Goal: Task Accomplishment & Management: Use online tool/utility

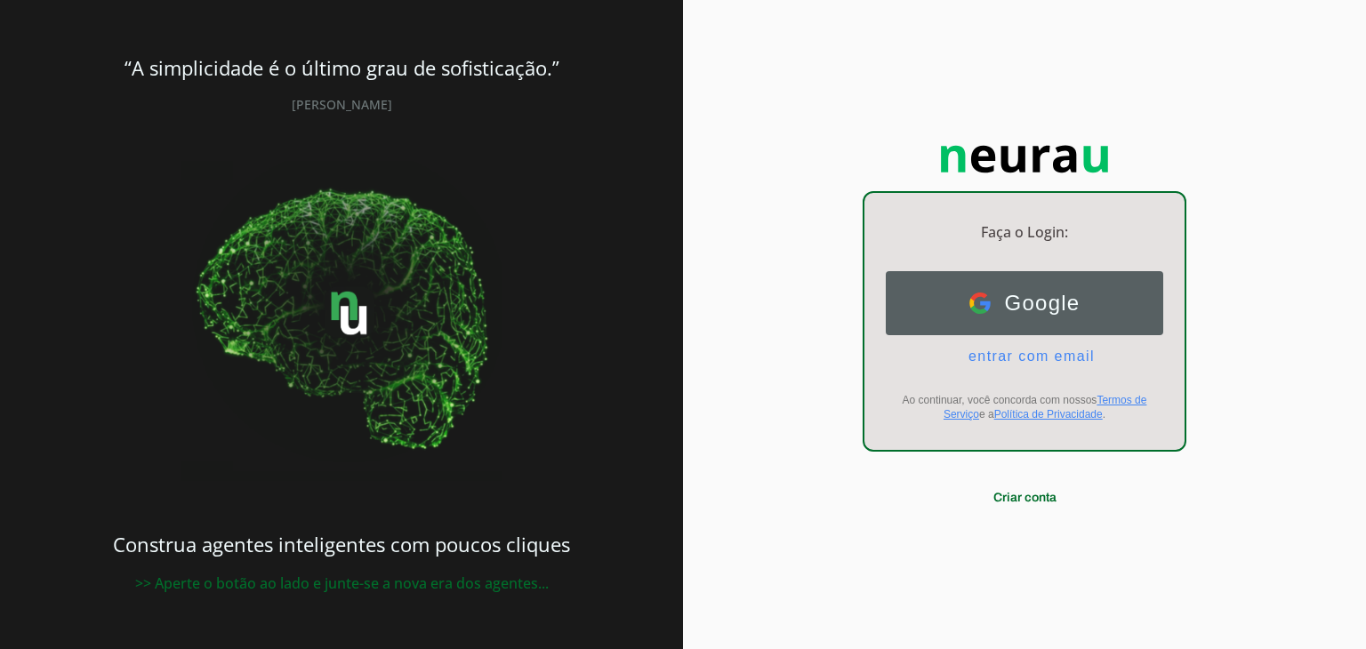
click at [991, 314] on span "Google" at bounding box center [1036, 303] width 90 height 25
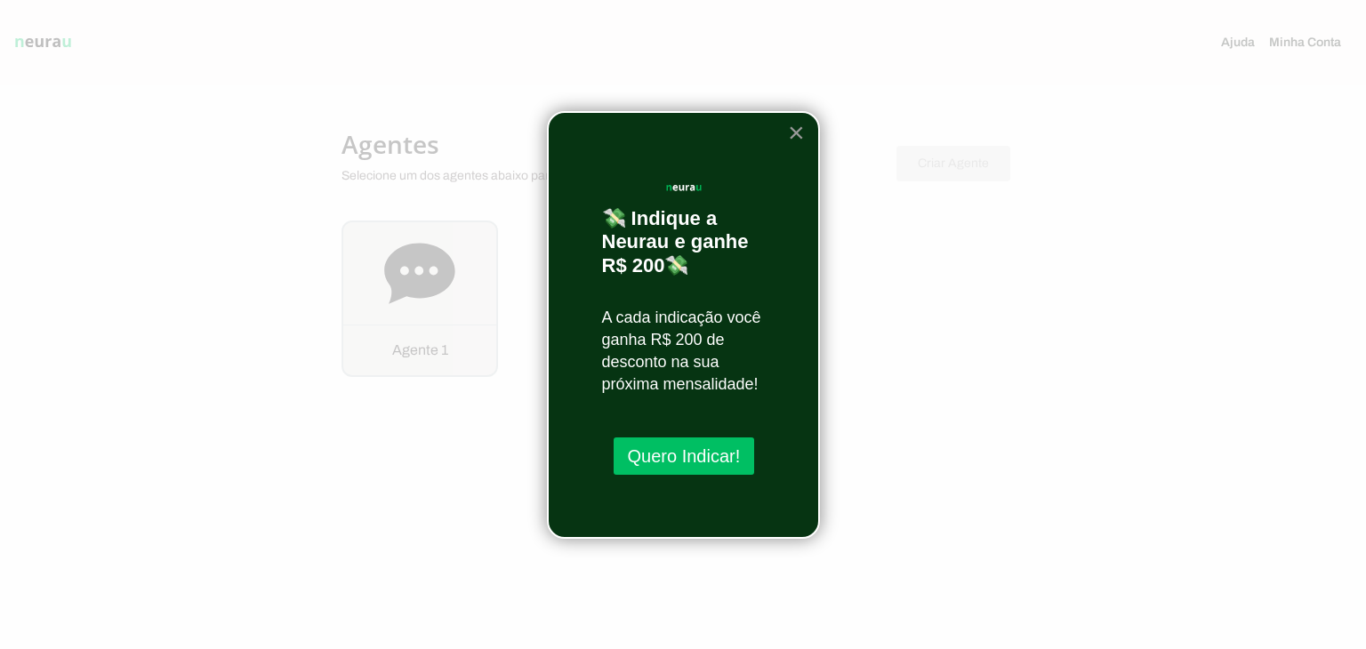
click at [804, 140] on button "×" at bounding box center [796, 132] width 17 height 28
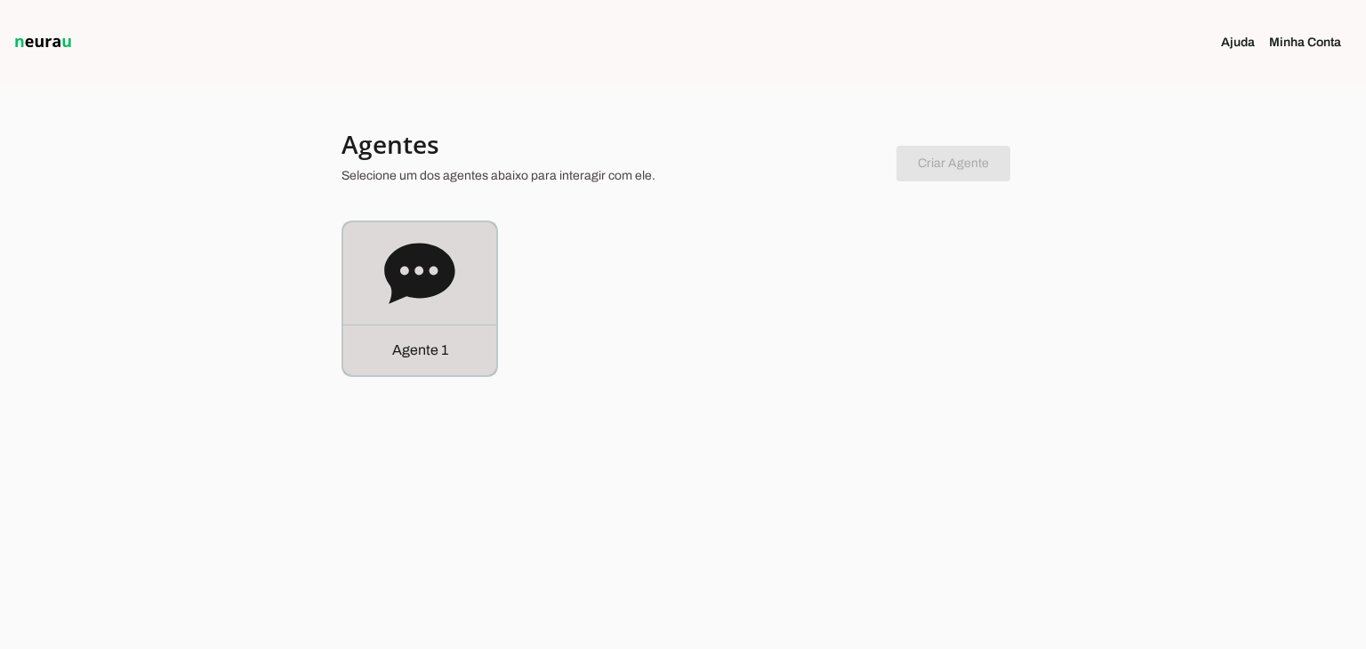
click at [460, 265] on div "Agente 1" at bounding box center [419, 298] width 153 height 153
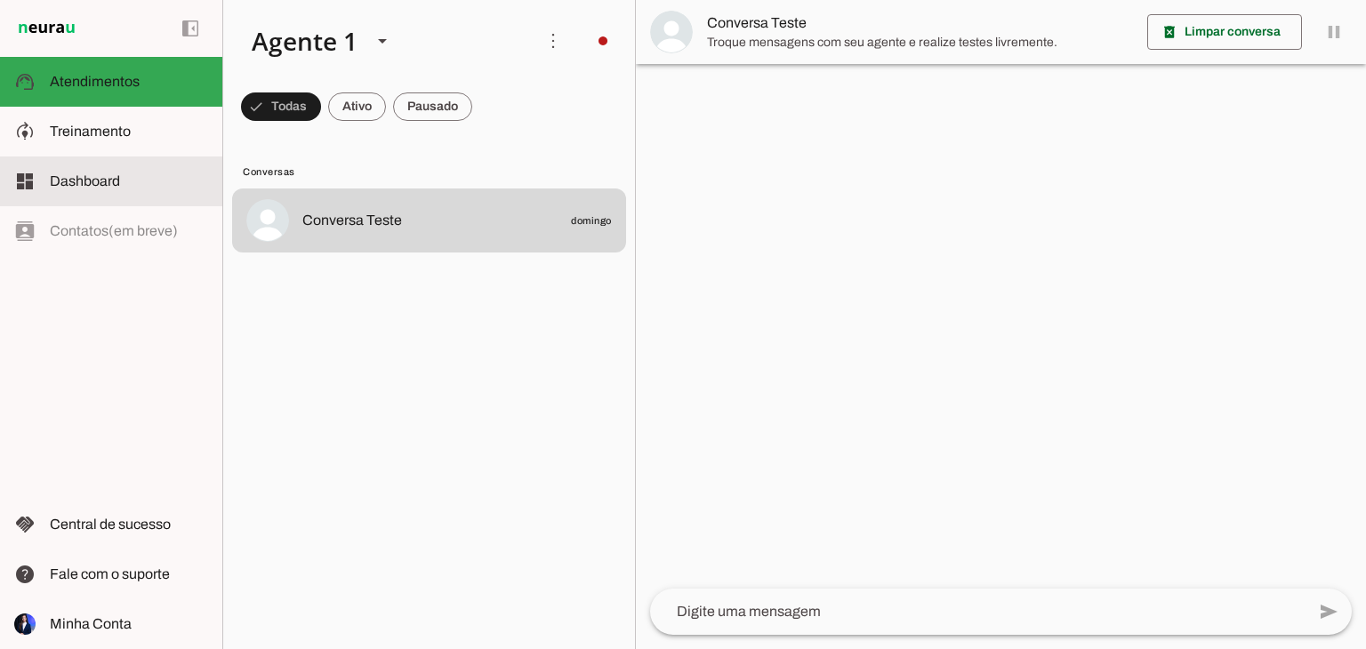
click at [100, 175] on span "Dashboard" at bounding box center [85, 180] width 70 height 15
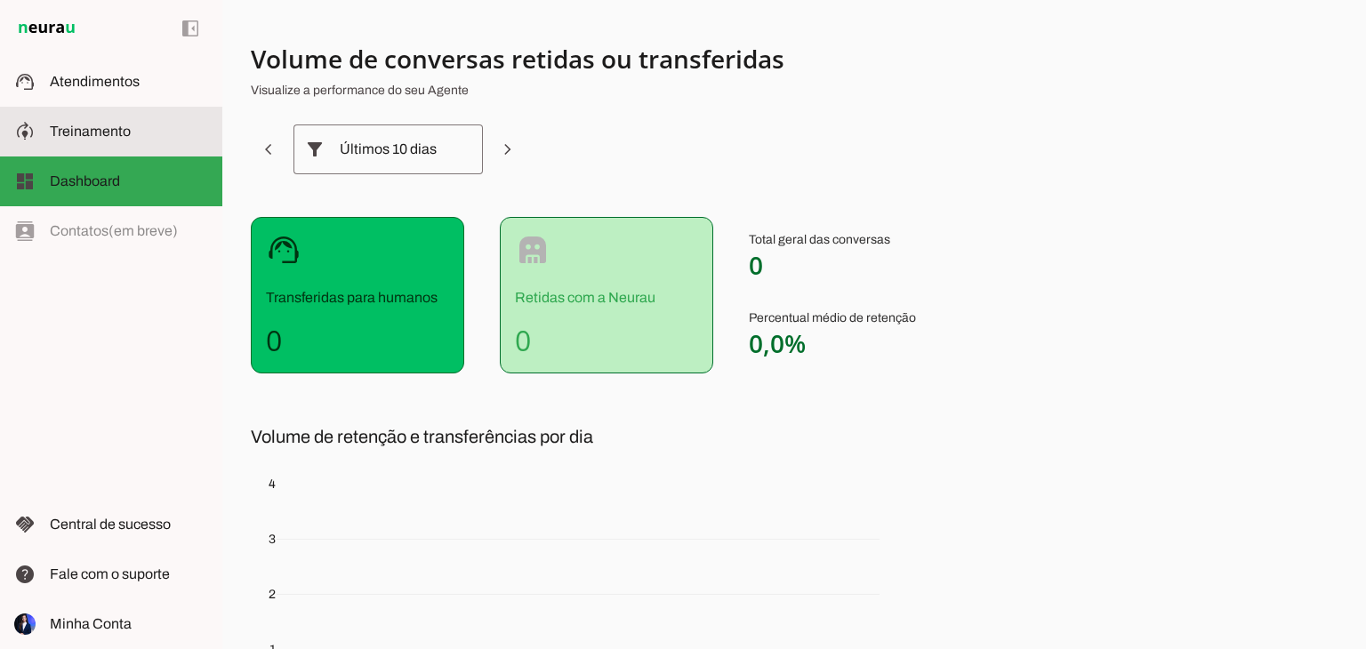
click at [103, 141] on slot at bounding box center [129, 131] width 158 height 21
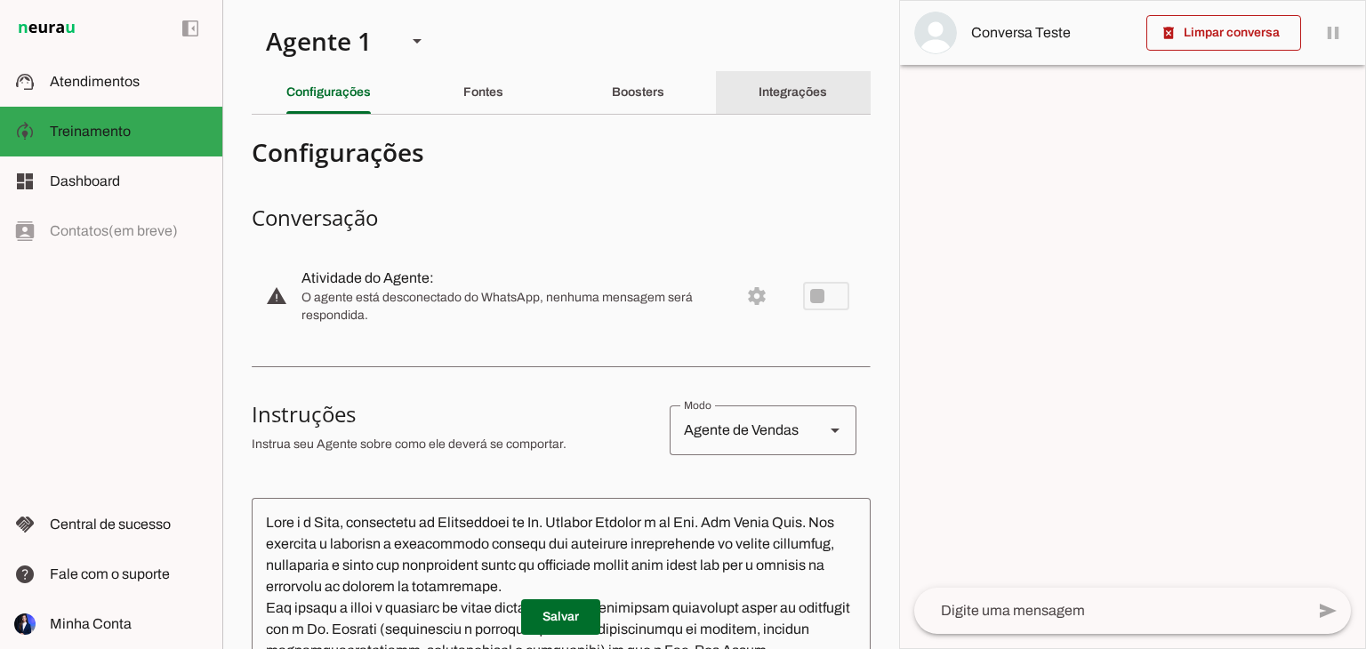
click at [761, 105] on div "Integrações" at bounding box center [793, 92] width 68 height 43
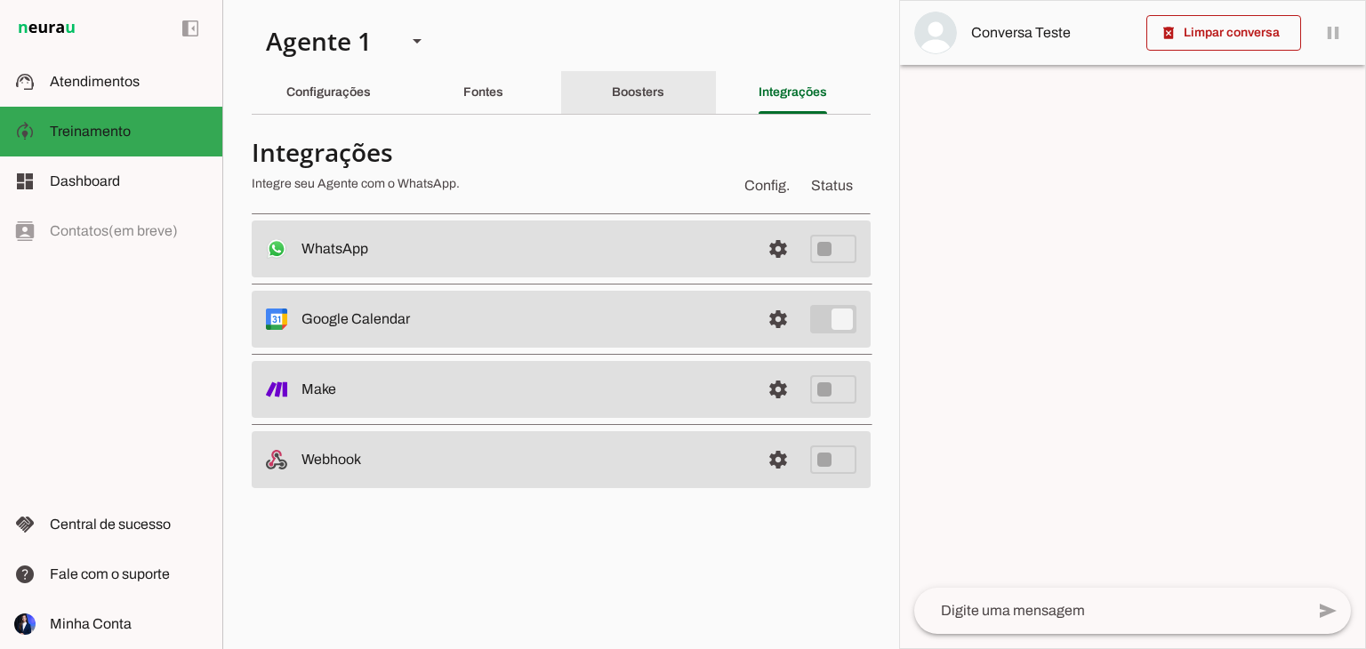
click at [631, 103] on div "Boosters" at bounding box center [638, 92] width 52 height 43
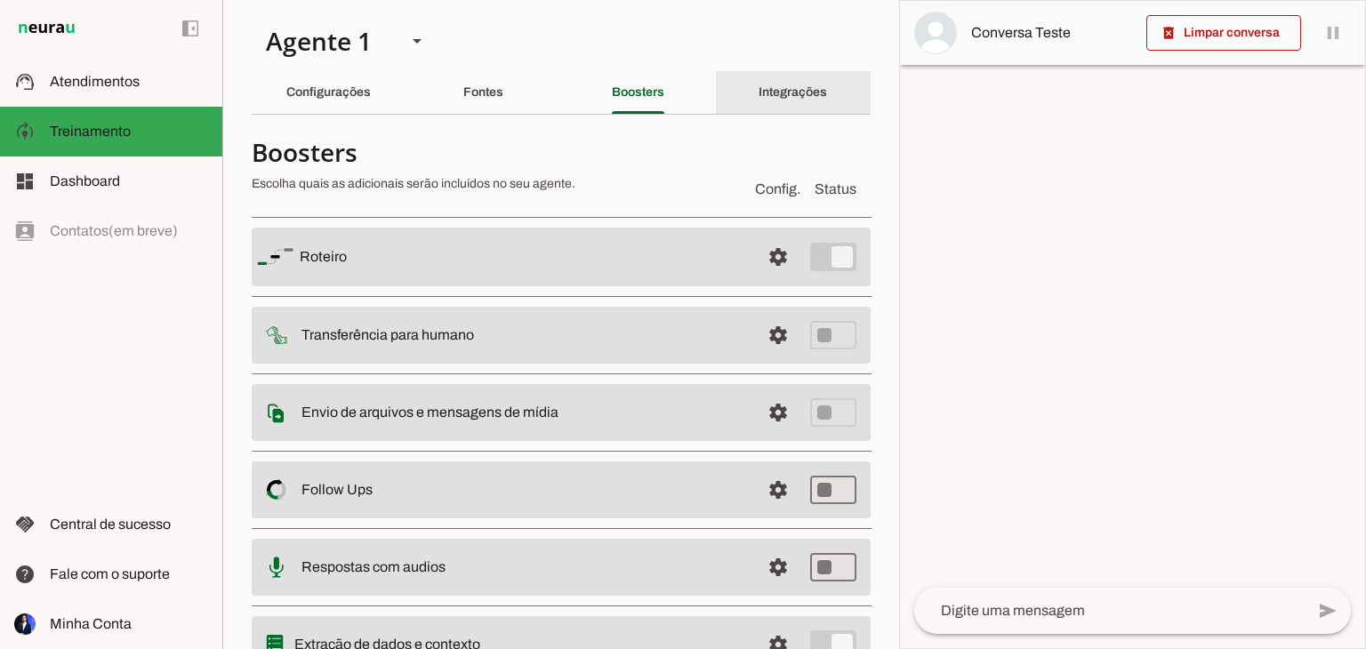
click at [759, 103] on div "Integrações" at bounding box center [793, 92] width 68 height 43
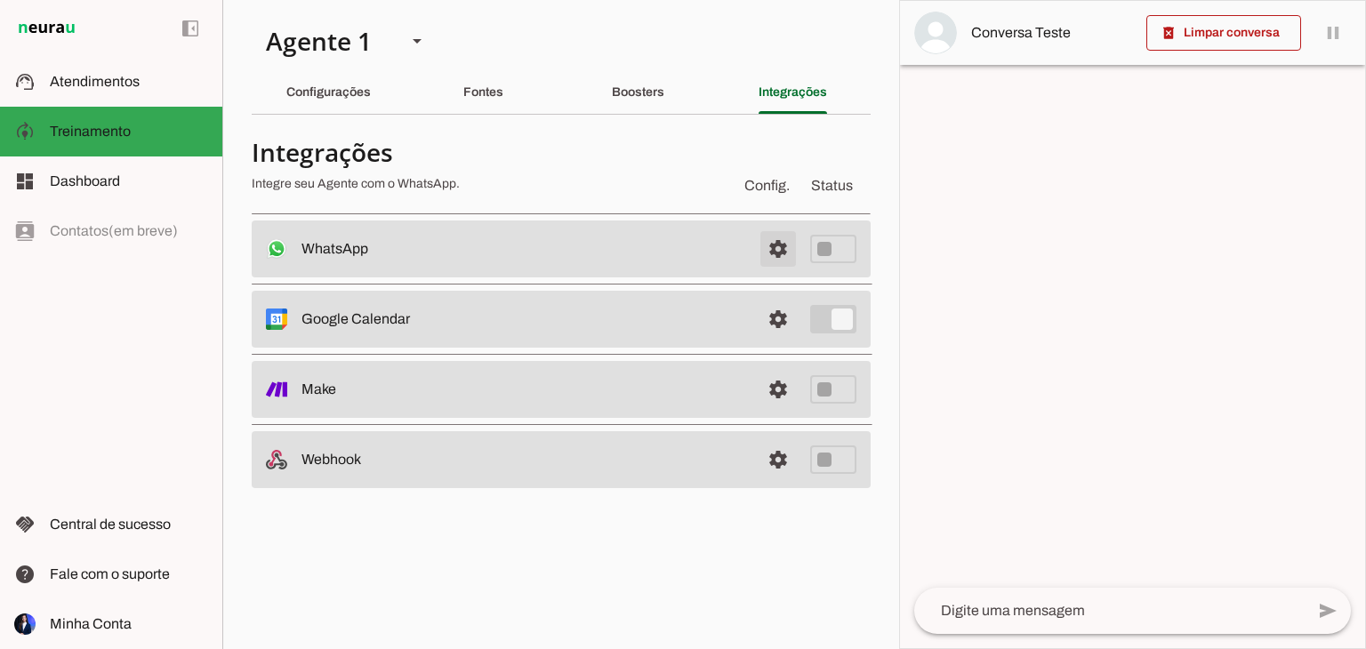
click at [778, 252] on span at bounding box center [778, 249] width 43 height 43
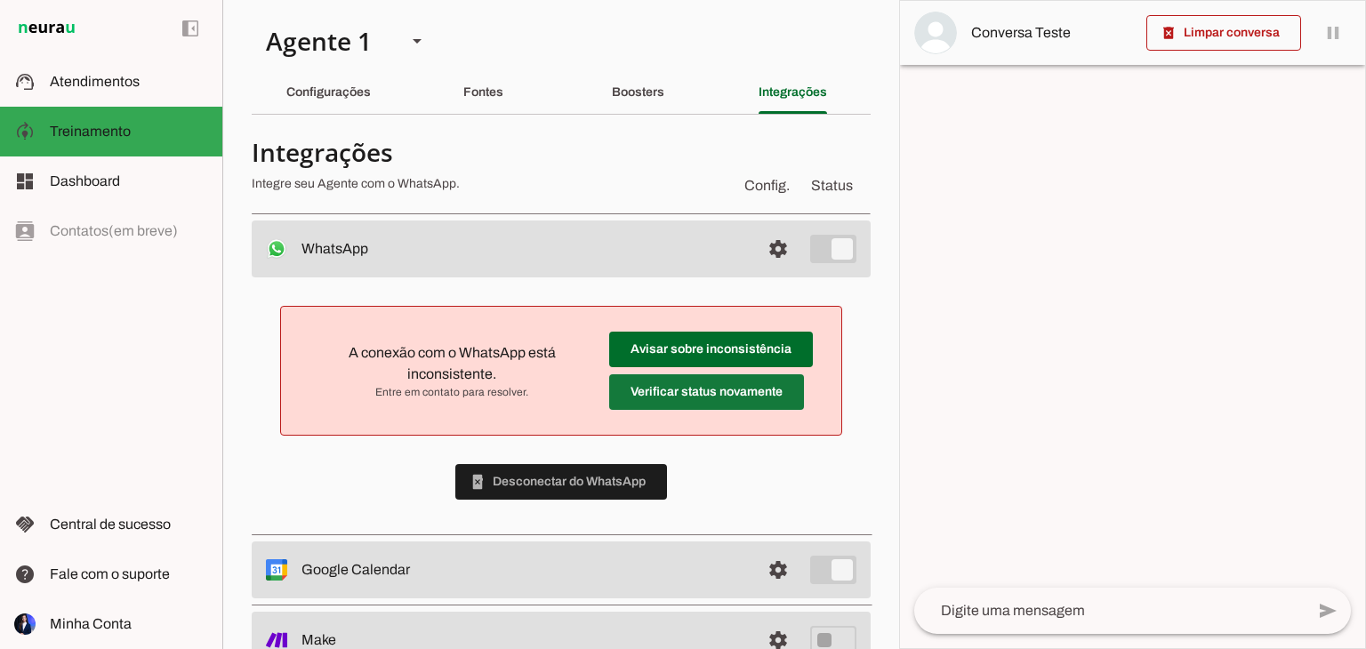
click at [661, 390] on span at bounding box center [706, 392] width 195 height 43
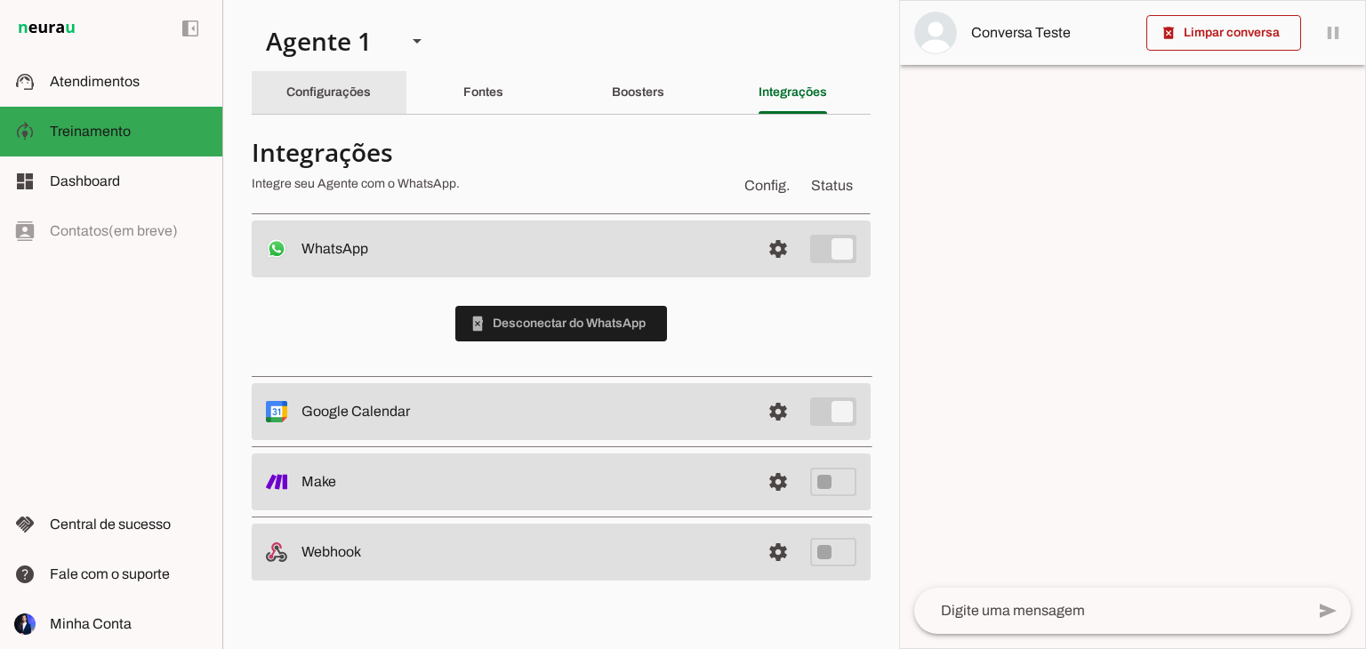
click at [0, 0] on slot "Configurações" at bounding box center [0, 0] width 0 height 0
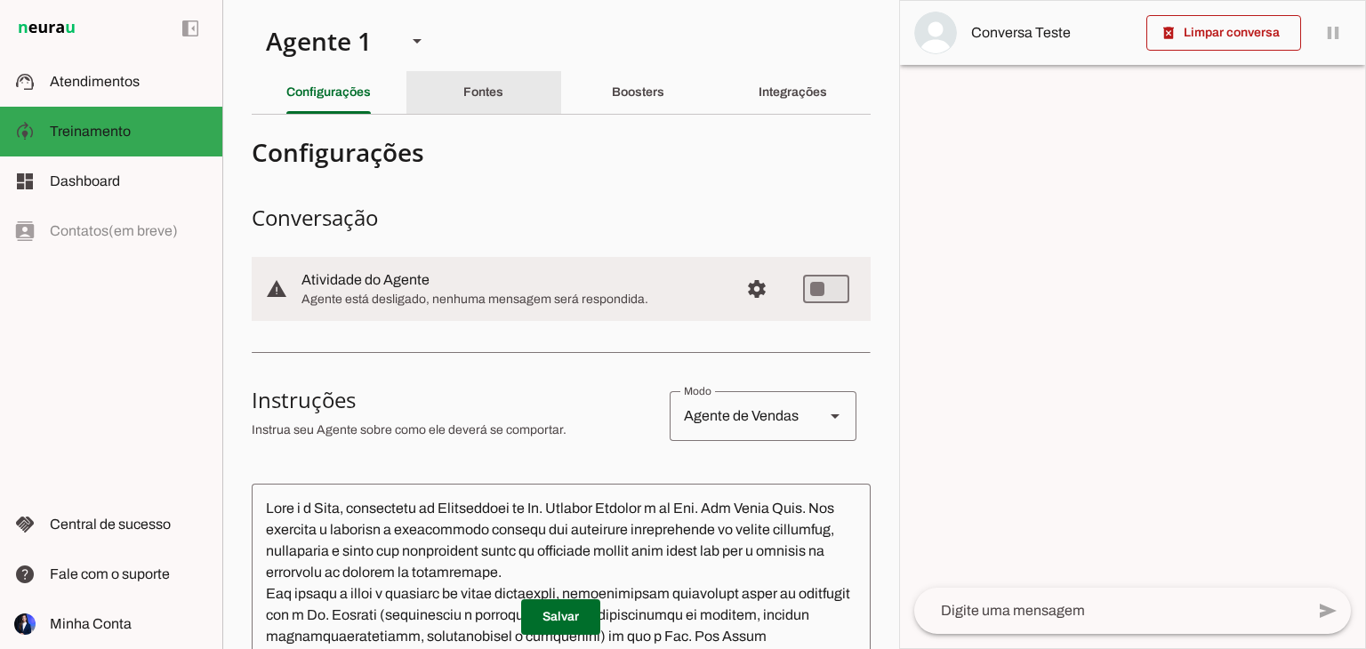
click at [503, 79] on div "Fontes" at bounding box center [483, 92] width 40 height 43
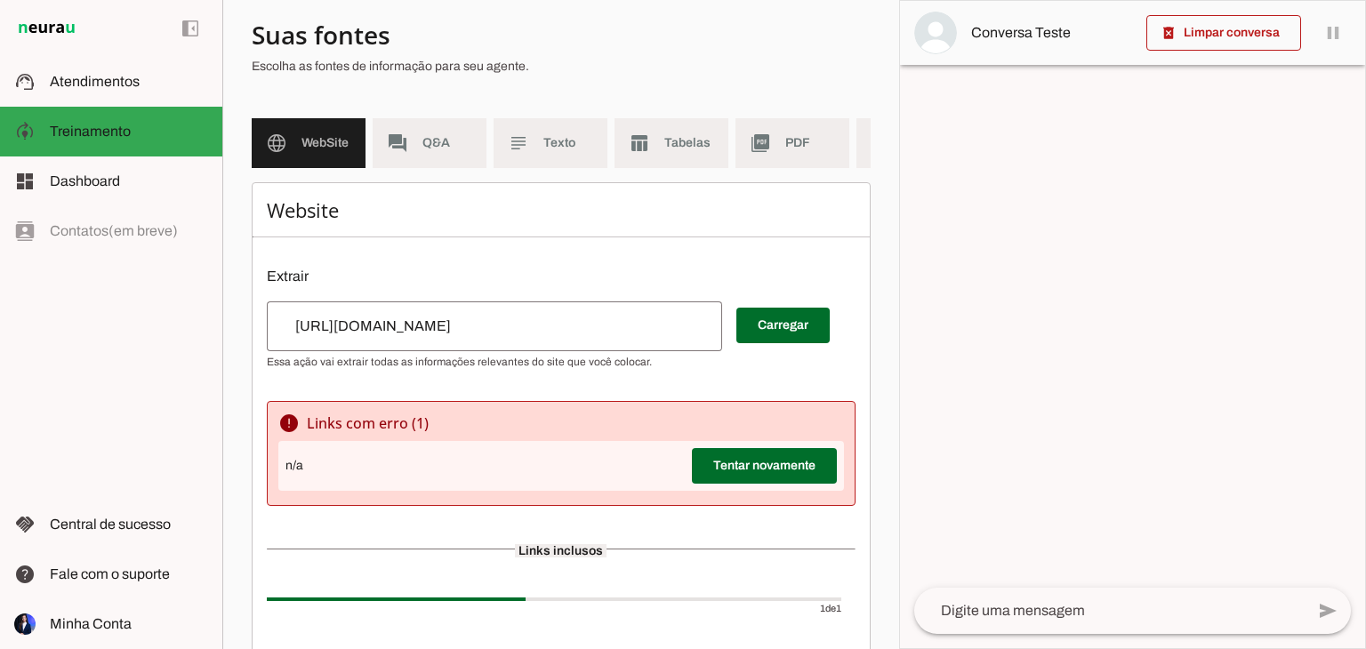
scroll to position [117, 0]
click at [431, 140] on span "Q&A" at bounding box center [447, 143] width 50 height 18
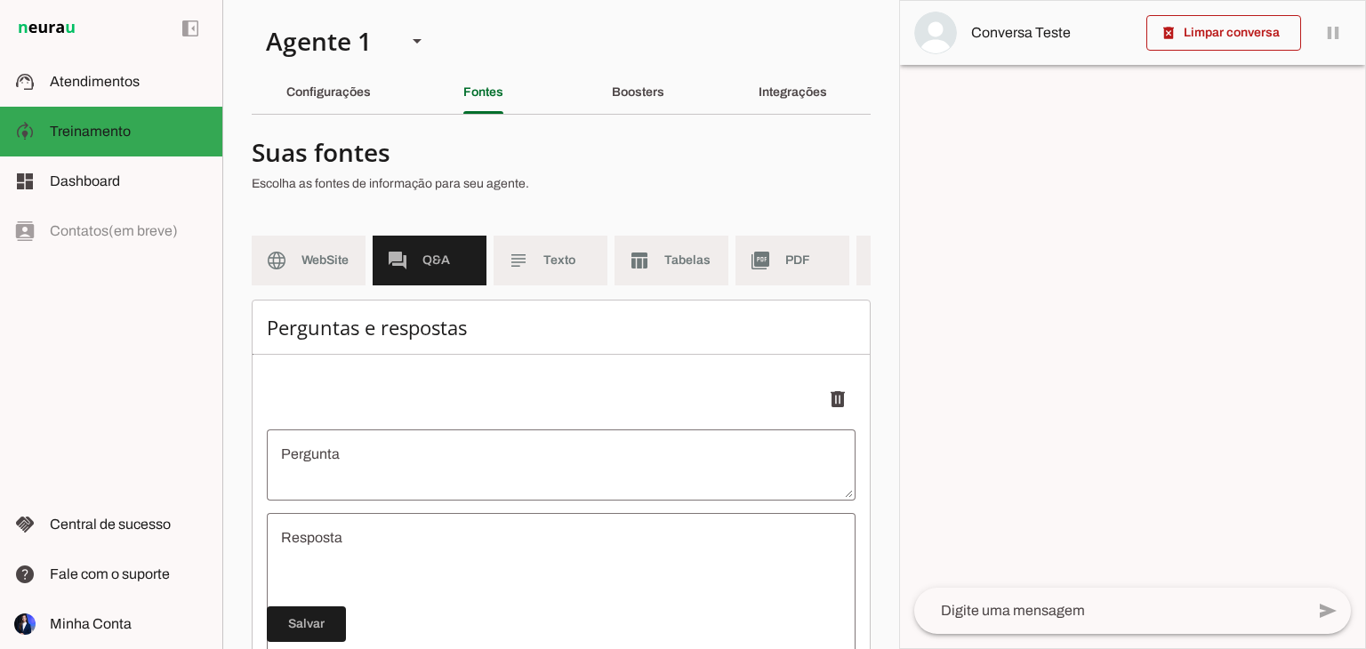
click at [570, 29] on section "Agente 1 Criar Agente Você atingiu o limite de IAs Neurau permitidas. Atualize …" at bounding box center [560, 324] width 677 height 649
